Goal: Find contact information: Find contact information

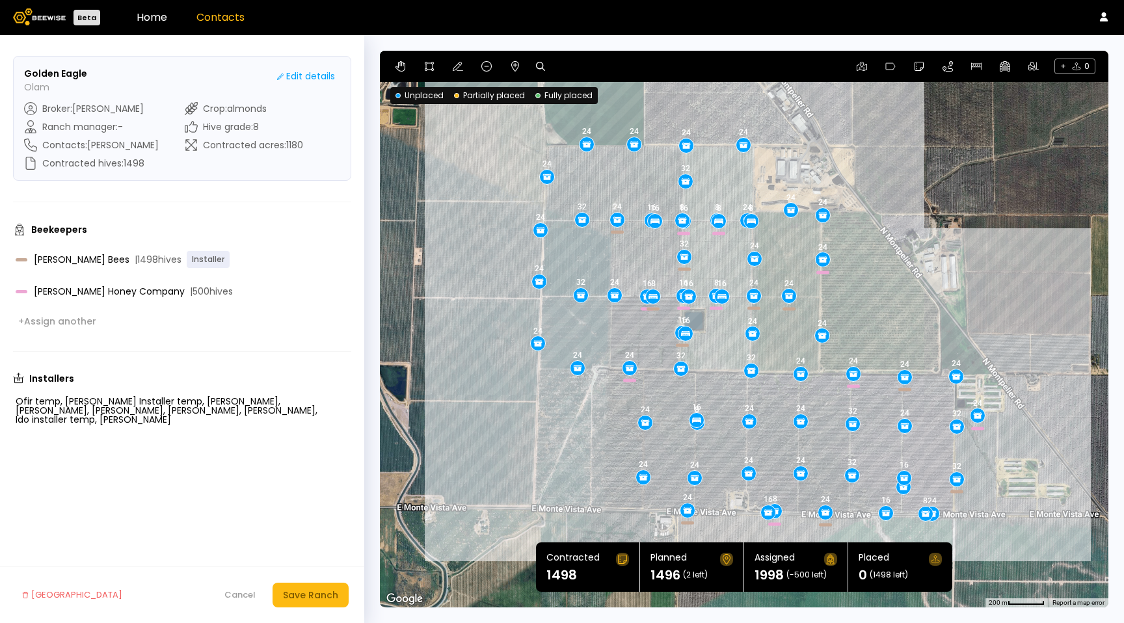
click at [241, 18] on link "Contacts" at bounding box center [220, 17] width 48 height 15
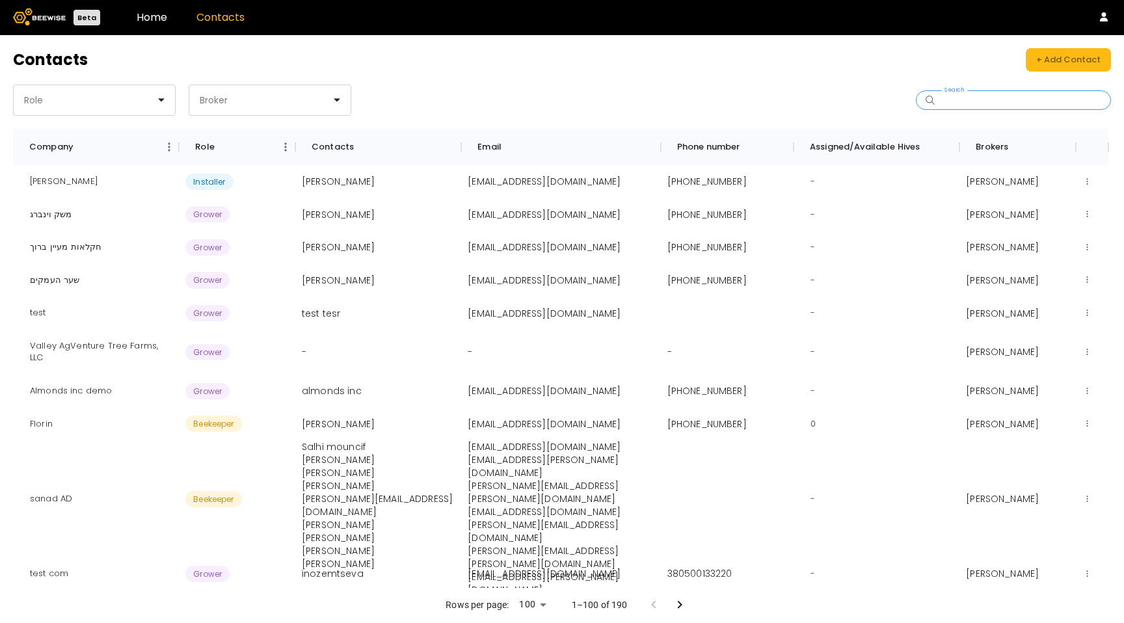
click at [974, 97] on input "Search" at bounding box center [1017, 100] width 161 height 18
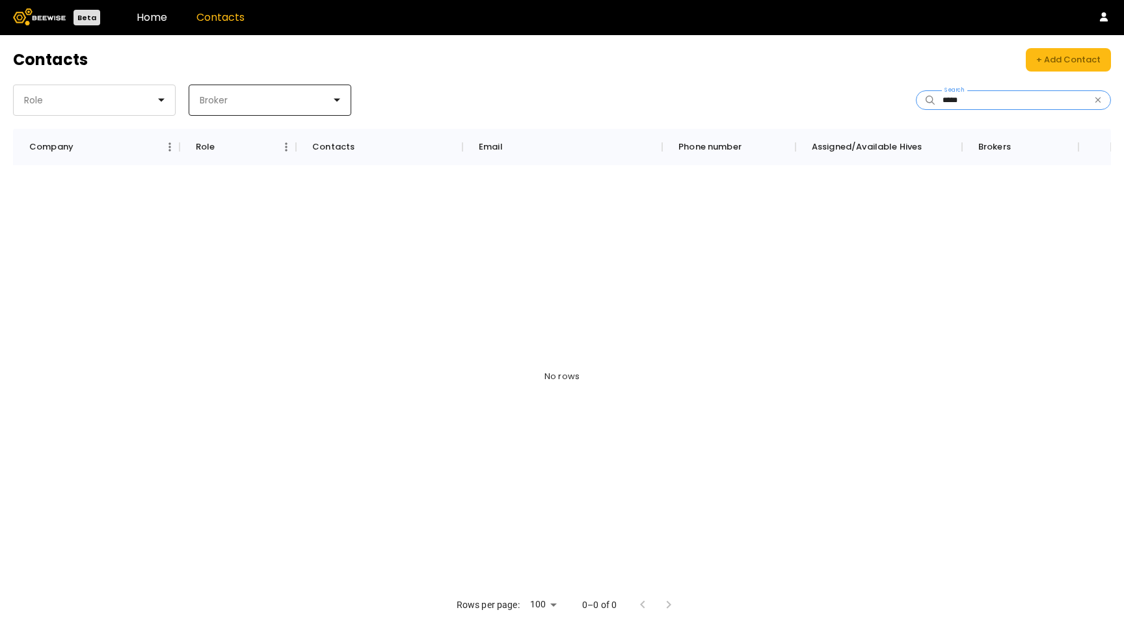
type input "****"
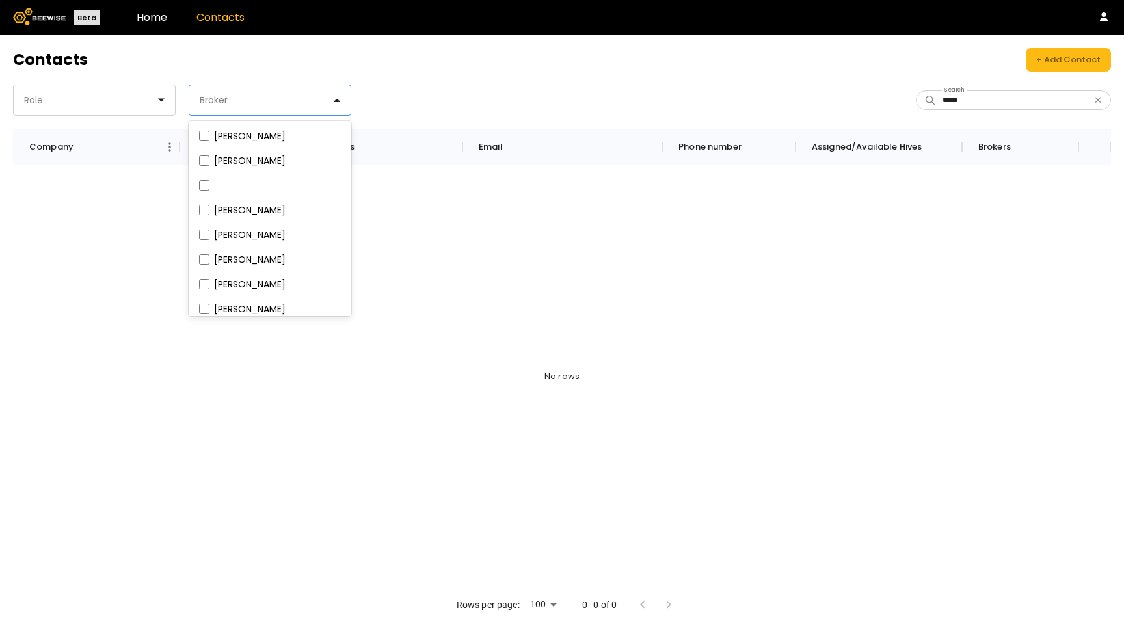
click at [312, 101] on div at bounding box center [264, 100] width 133 height 12
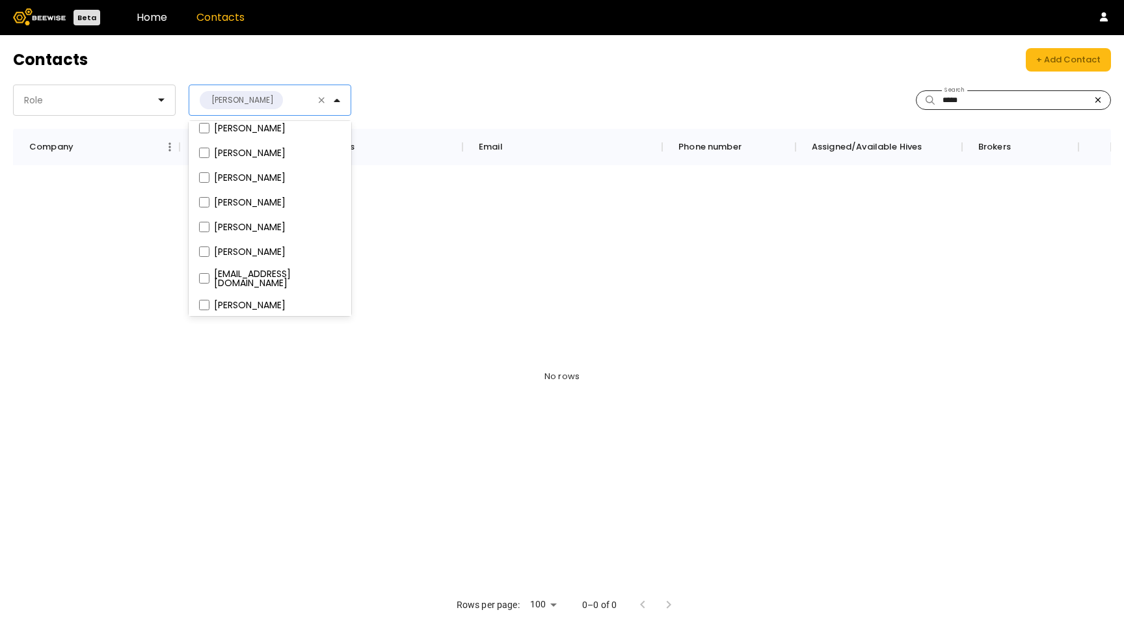
click at [1097, 103] on icon "button" at bounding box center [1097, 100] width 7 height 8
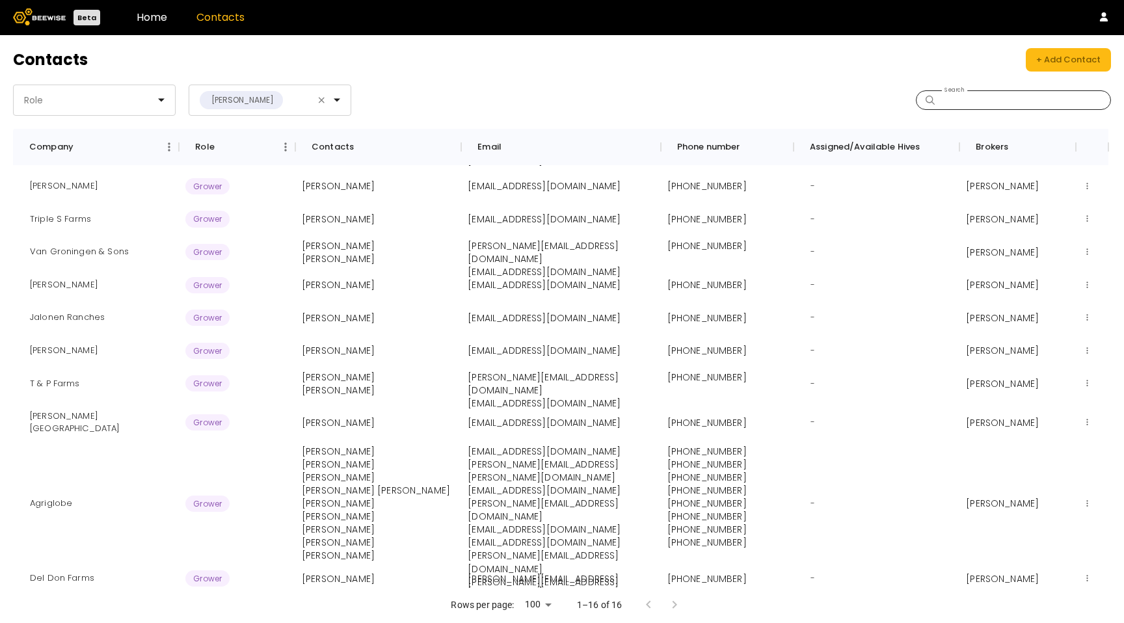
scroll to position [188, 0]
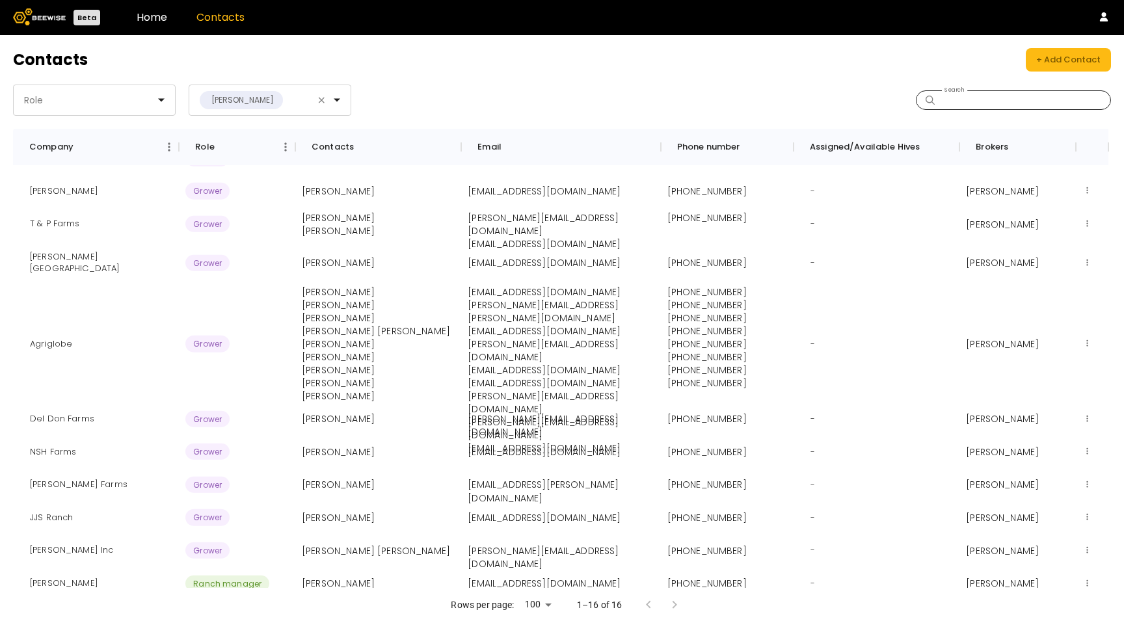
click at [165, 23] on header "Beta Home Contacts" at bounding box center [562, 17] width 1124 height 35
click at [157, 29] on header "Beta Home Contacts" at bounding box center [562, 17] width 1124 height 35
click at [157, 28] on header "Beta Home Contacts" at bounding box center [562, 17] width 1124 height 35
click at [147, 17] on link "Home" at bounding box center [152, 17] width 31 height 15
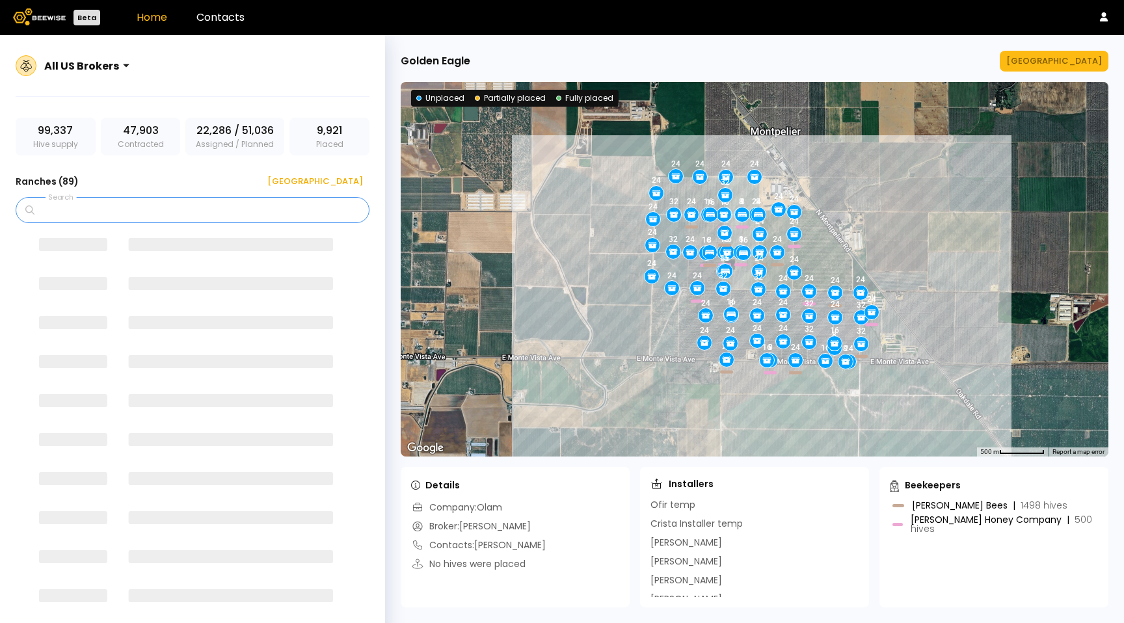
click at [107, 218] on input "Search" at bounding box center [197, 210] width 320 height 25
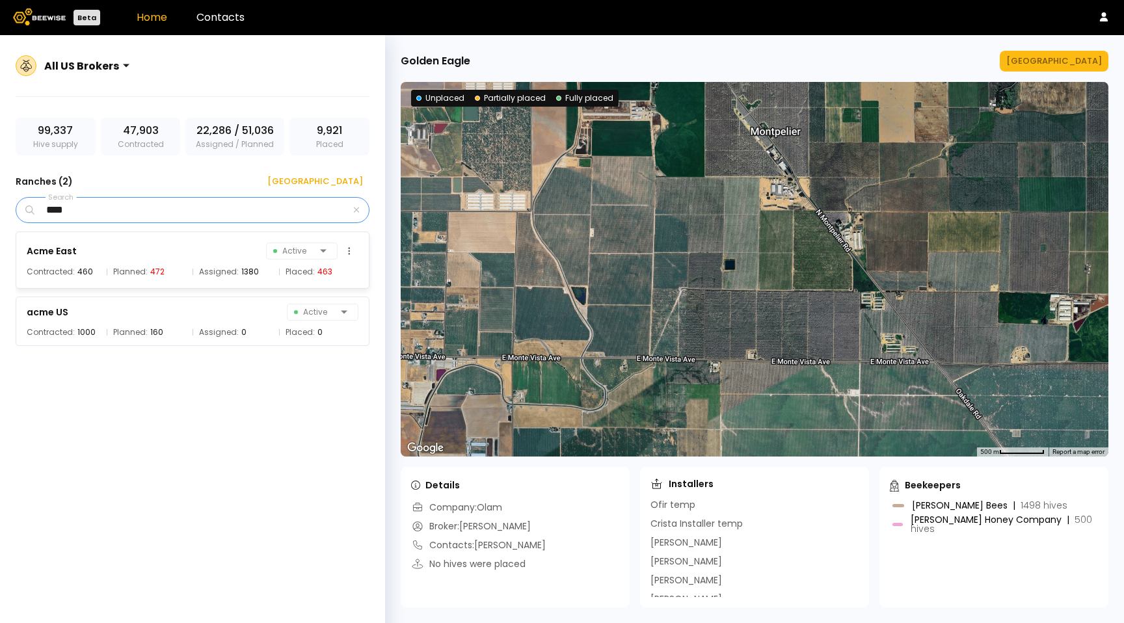
type input "****"
click at [90, 257] on div "Acme East Active" at bounding box center [193, 251] width 332 height 18
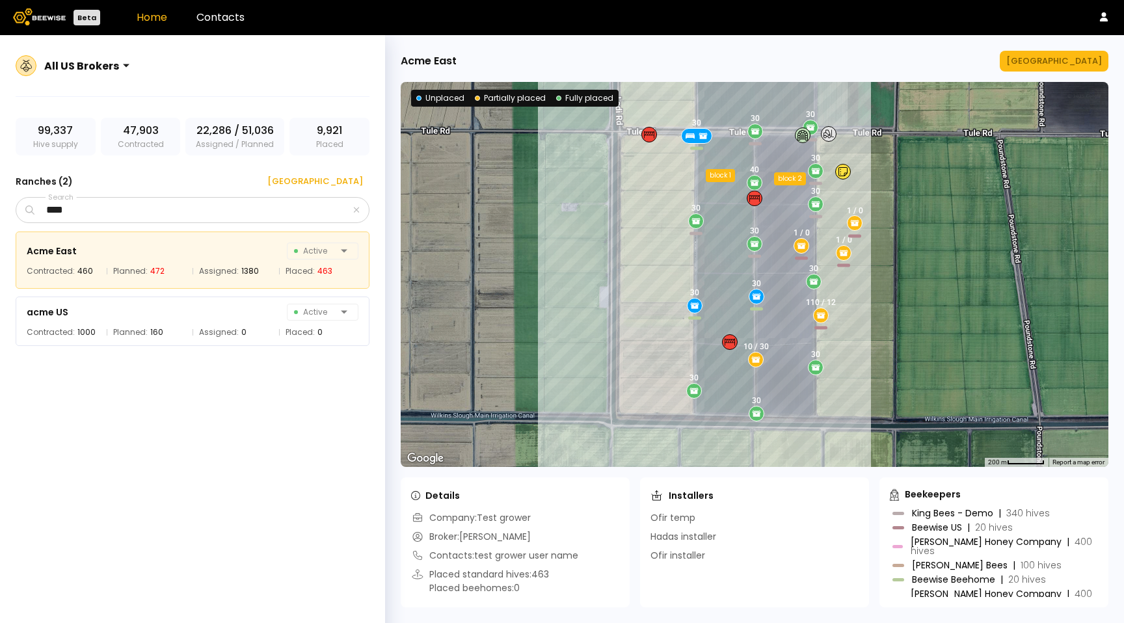
click at [564, 566] on div "Company: Test grower Broker: [PERSON_NAME] Contacts: test grower user name Plac…" at bounding box center [515, 554] width 208 height 86
click at [170, 325] on div "acme US Active Contracted: 1000 Planned: 160 Assigned: 0 Placed: 0" at bounding box center [193, 321] width 354 height 49
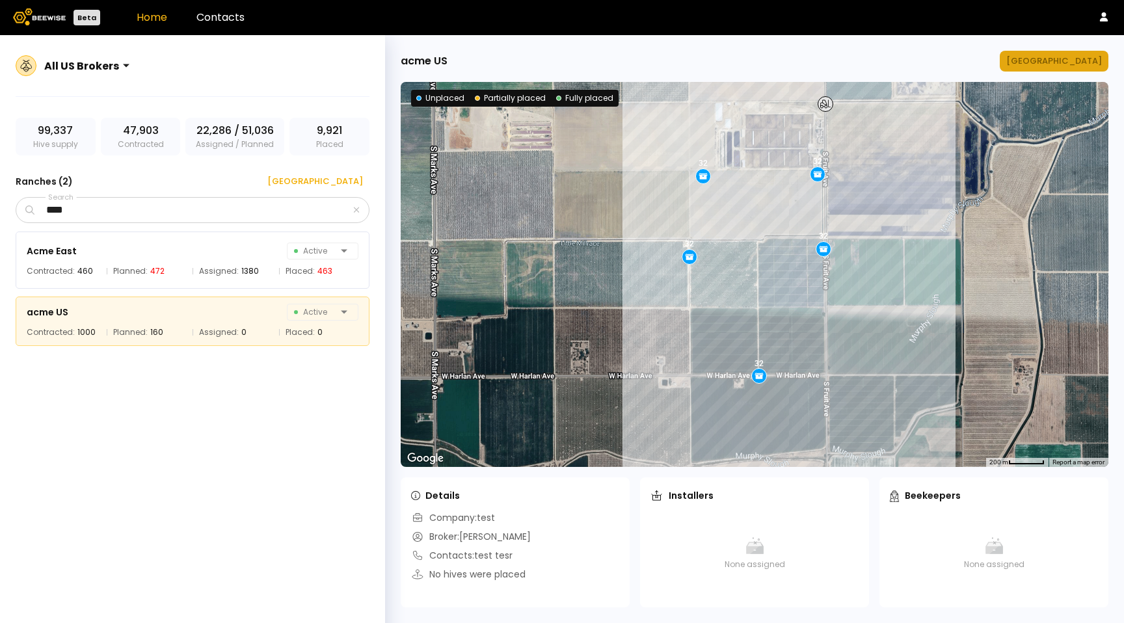
click at [1087, 60] on div "[GEOGRAPHIC_DATA]" at bounding box center [1054, 61] width 96 height 13
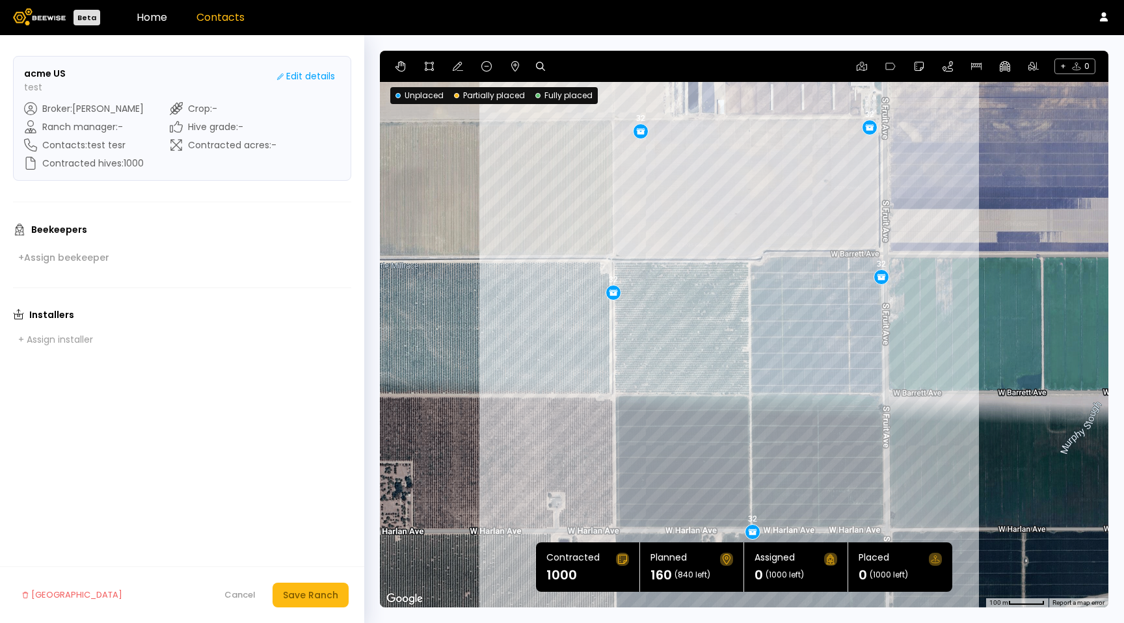
click at [232, 17] on link "Contacts" at bounding box center [220, 17] width 48 height 15
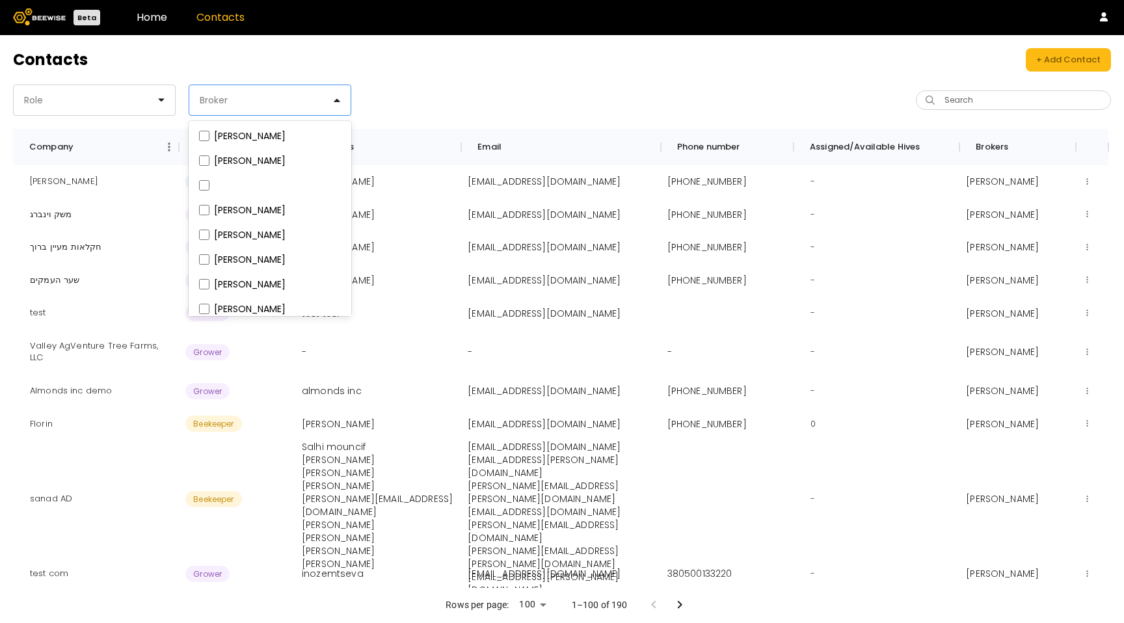
drag, startPoint x: 252, startPoint y: 102, endPoint x: 232, endPoint y: 146, distance: 48.0
click at [252, 102] on div at bounding box center [264, 100] width 133 height 12
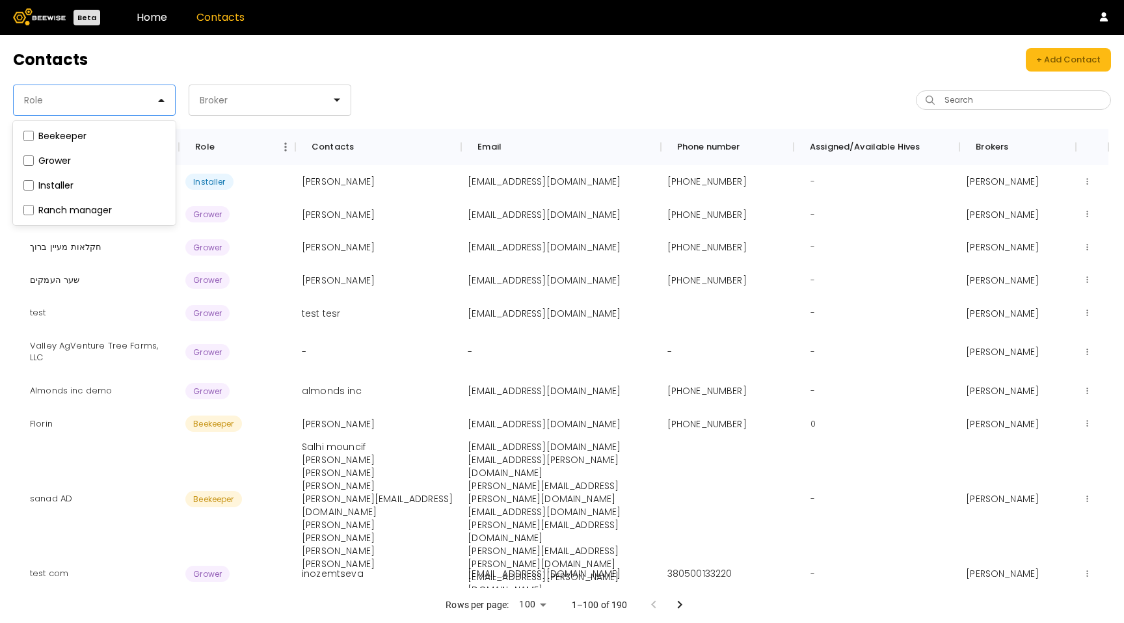
click at [142, 101] on div at bounding box center [89, 100] width 133 height 12
click at [120, 204] on fieldset "Ranch manager" at bounding box center [94, 210] width 147 height 14
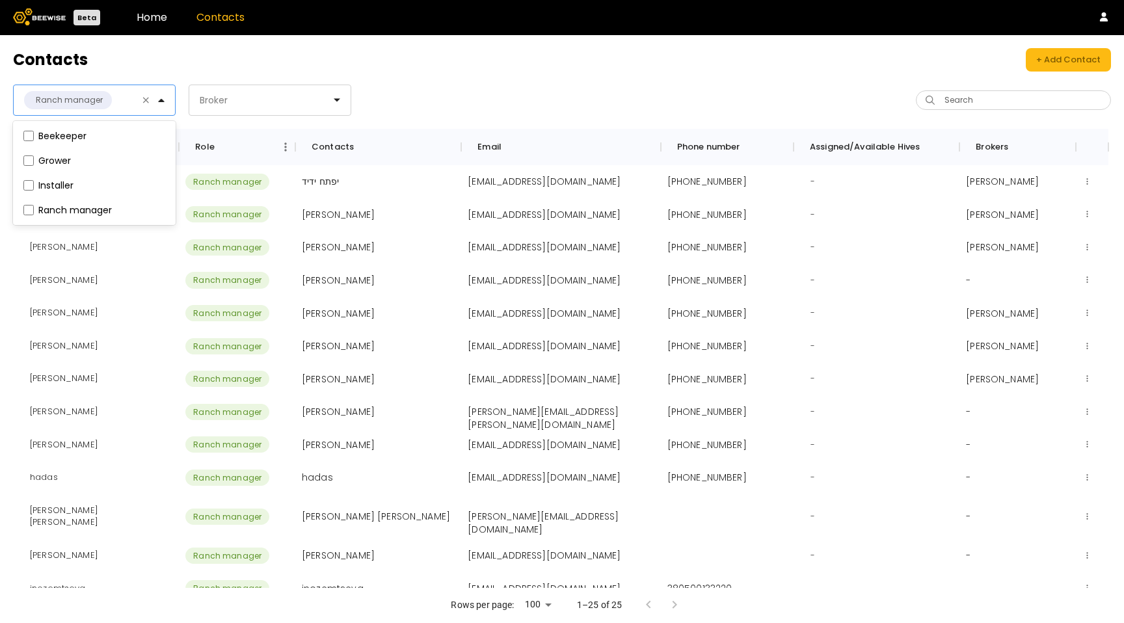
click at [776, 73] on div "Contacts + Add Contact option Ranch manager, selected. Beekeeper, 1 of 4. 4 res…" at bounding box center [562, 329] width 1124 height 588
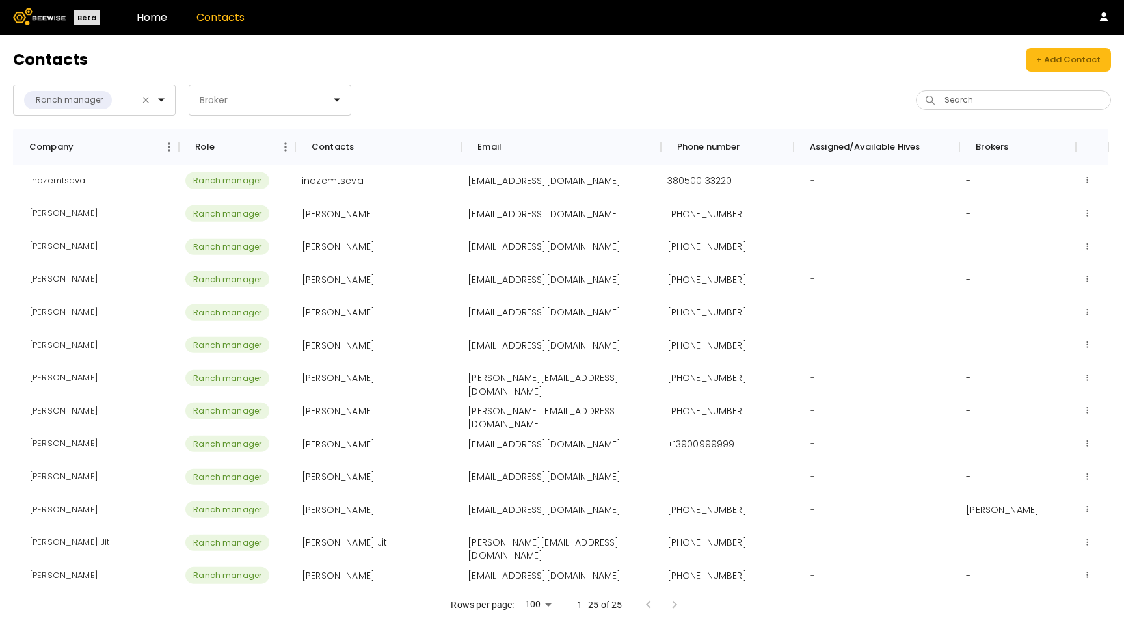
scroll to position [399, 0]
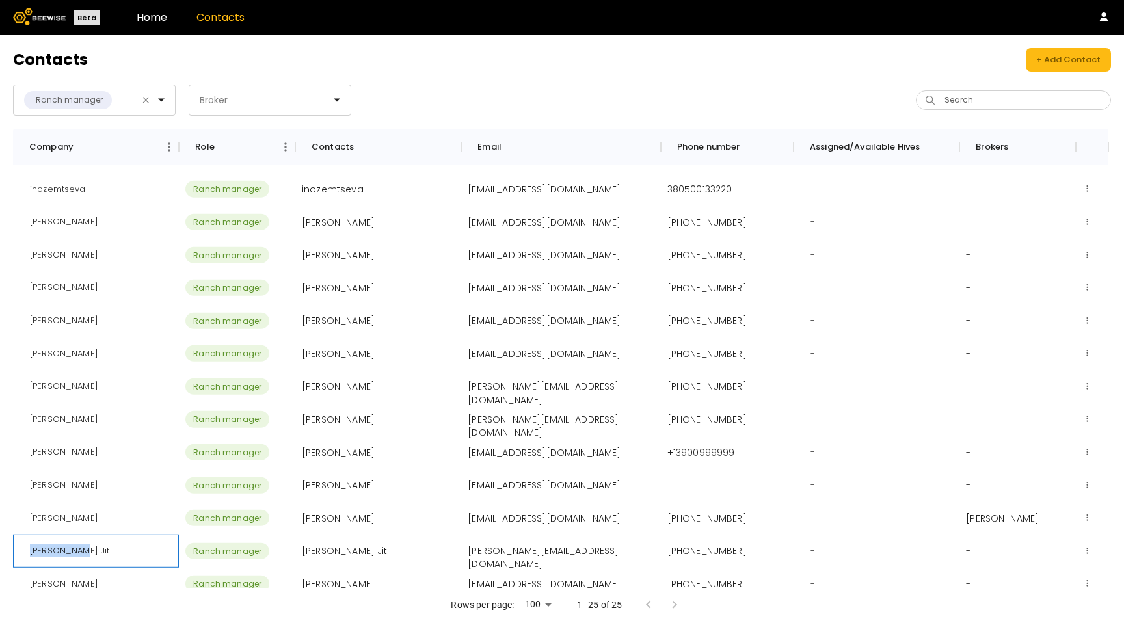
drag, startPoint x: 90, startPoint y: 540, endPoint x: 23, endPoint y: 538, distance: 66.4
click at [23, 538] on div "[PERSON_NAME] Jit" at bounding box center [96, 551] width 166 height 33
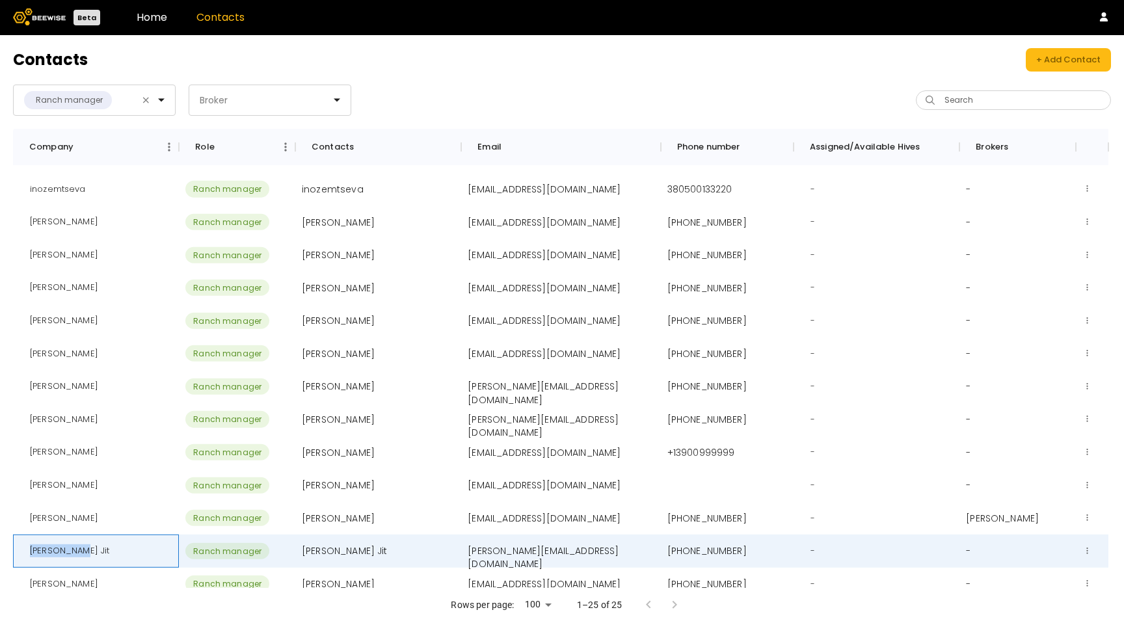
copy div "[PERSON_NAME] Jit"
